Goal: Navigation & Orientation: Find specific page/section

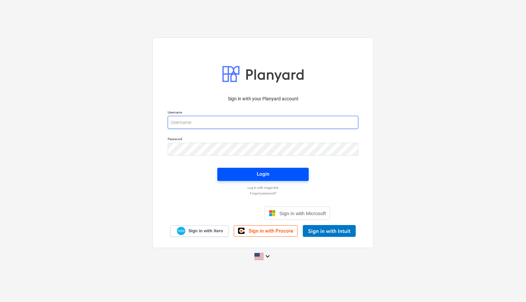
type input "[PERSON_NAME][EMAIL_ADDRESS][DOMAIN_NAME]"
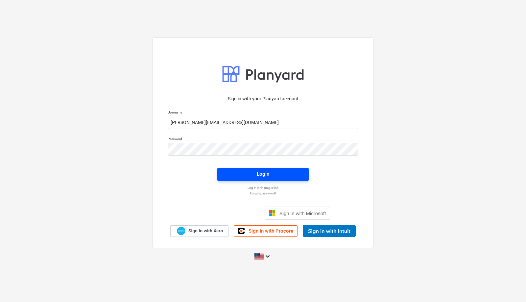
click at [261, 173] on div "Login" at bounding box center [263, 174] width 12 height 9
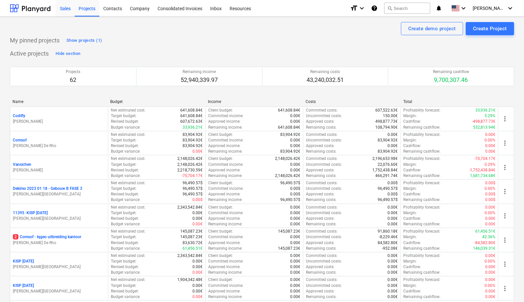
click at [58, 7] on div "Sales" at bounding box center [65, 8] width 19 height 17
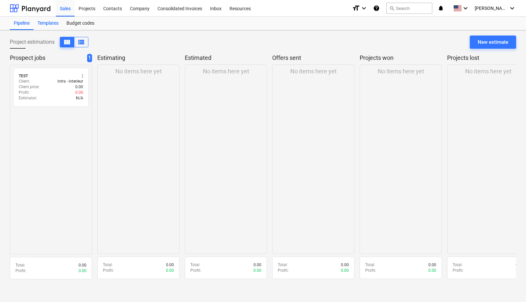
click at [46, 23] on div "Templates" at bounding box center [48, 23] width 29 height 13
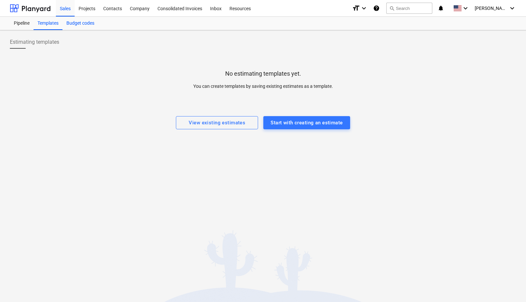
click at [77, 22] on div "Budget codes" at bounding box center [80, 23] width 36 height 13
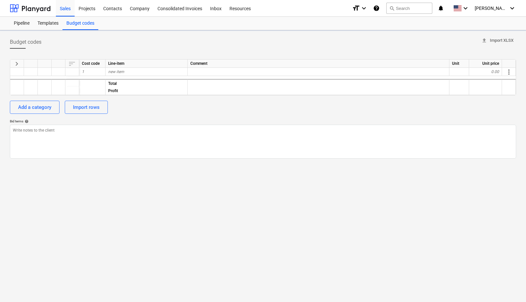
type textarea "x"
click at [17, 24] on div "Pipeline" at bounding box center [22, 23] width 24 height 13
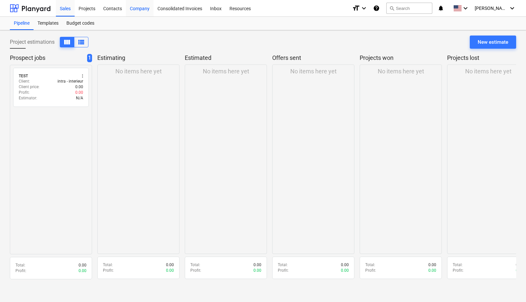
click at [138, 5] on div "Company" at bounding box center [140, 8] width 28 height 17
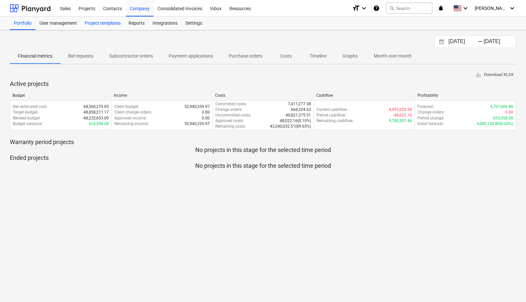
click at [103, 22] on div "Project templates" at bounding box center [103, 23] width 44 height 13
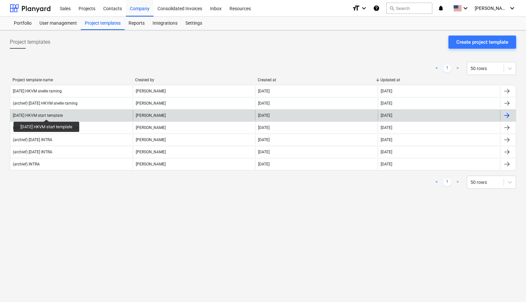
click at [52, 113] on div "[DATE] HKVM start template" at bounding box center [38, 115] width 50 height 5
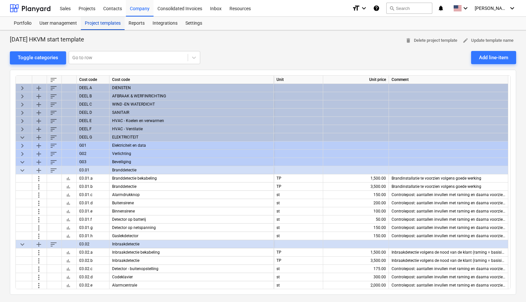
click at [110, 25] on div "Project templates" at bounding box center [103, 23] width 44 height 13
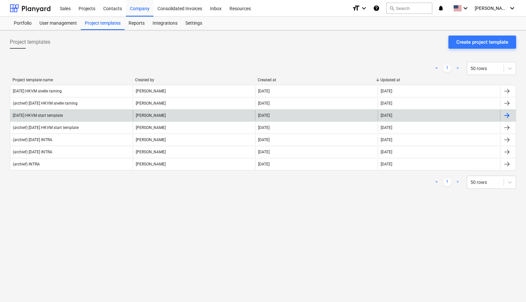
click at [510, 112] on div at bounding box center [507, 115] width 8 height 8
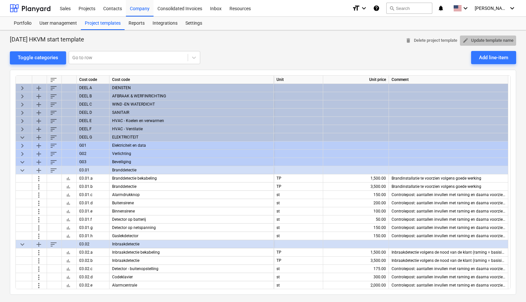
click at [490, 40] on span "edit Update template name" at bounding box center [488, 41] width 51 height 8
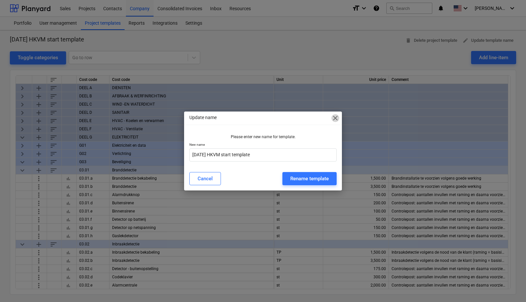
drag, startPoint x: 337, startPoint y: 117, endPoint x: 353, endPoint y: 109, distance: 18.1
click at [337, 117] on span "close" at bounding box center [335, 118] width 8 height 8
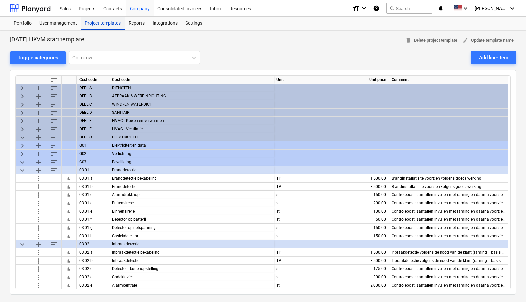
click at [112, 24] on div "Project templates" at bounding box center [103, 23] width 44 height 13
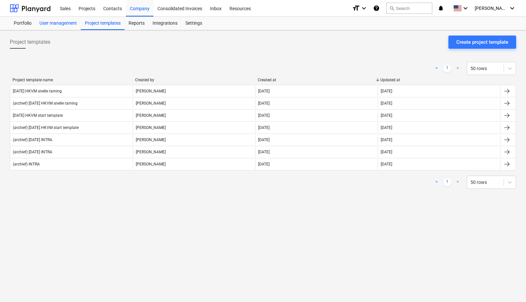
click at [58, 23] on div "User management" at bounding box center [58, 23] width 45 height 13
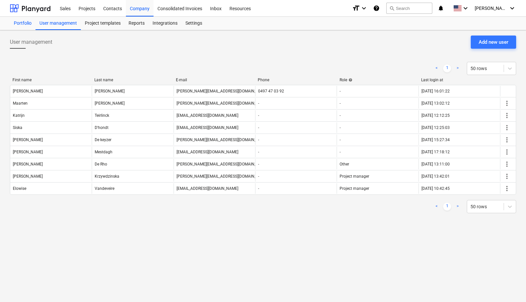
click at [20, 20] on div "Portfolio" at bounding box center [23, 23] width 26 height 13
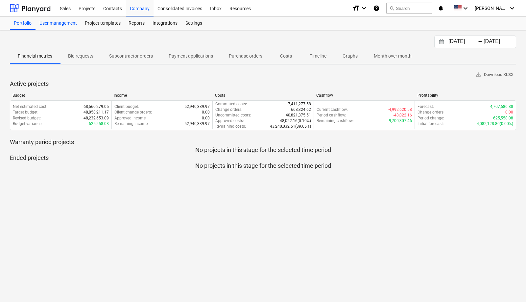
click at [57, 24] on div "User management" at bounding box center [58, 23] width 45 height 13
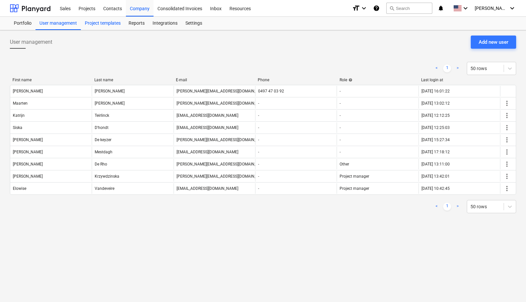
click at [97, 20] on div "Project templates" at bounding box center [103, 23] width 44 height 13
